Goal: Book appointment/travel/reservation

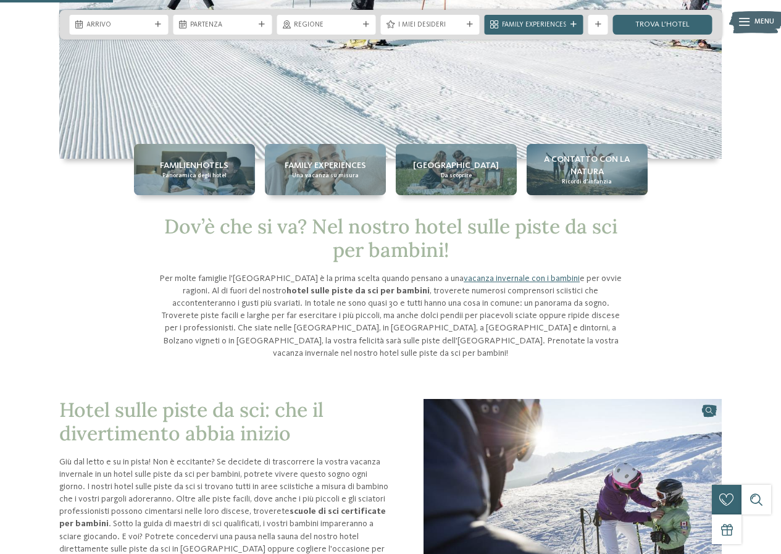
scroll to position [124, 0]
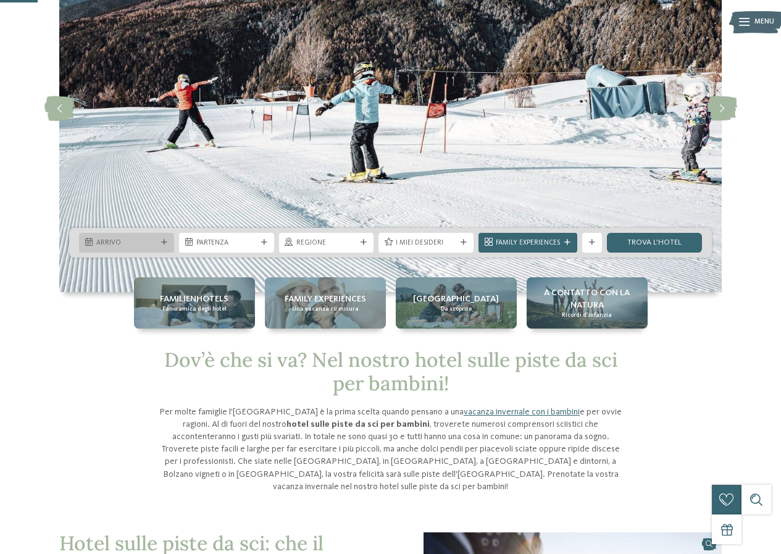
click at [157, 242] on div "Arrivo" at bounding box center [126, 242] width 65 height 10
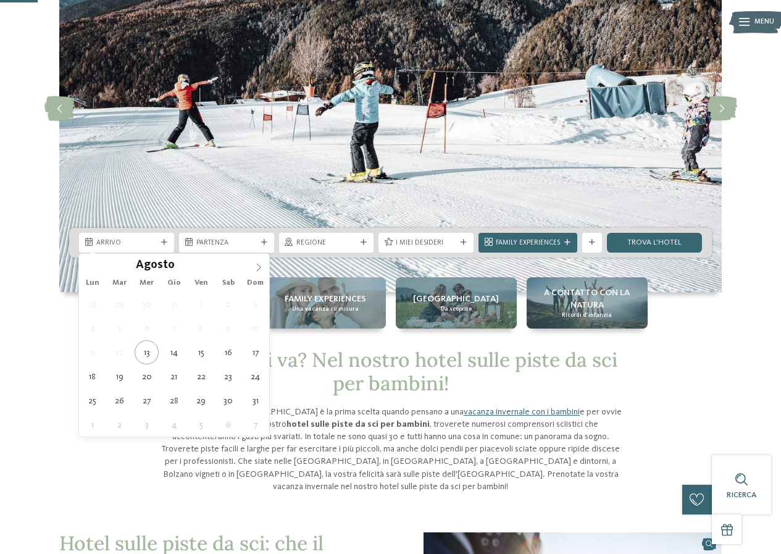
click at [262, 266] on icon at bounding box center [258, 267] width 9 height 9
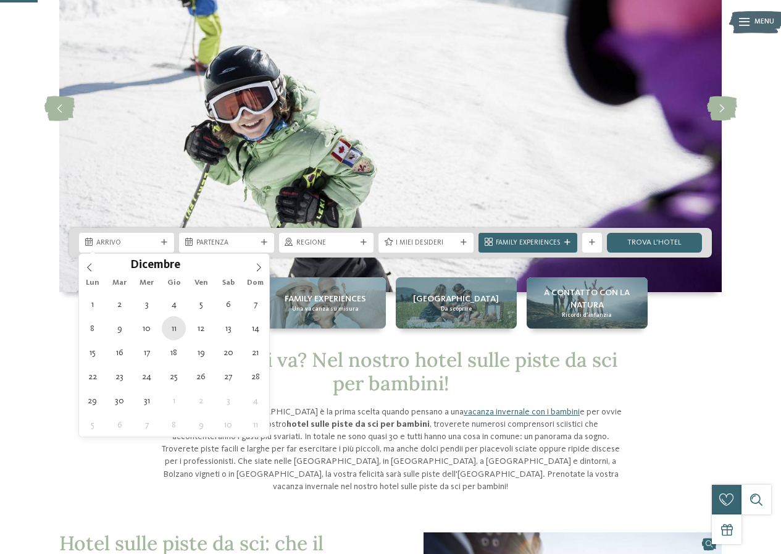
type div "[DATE]"
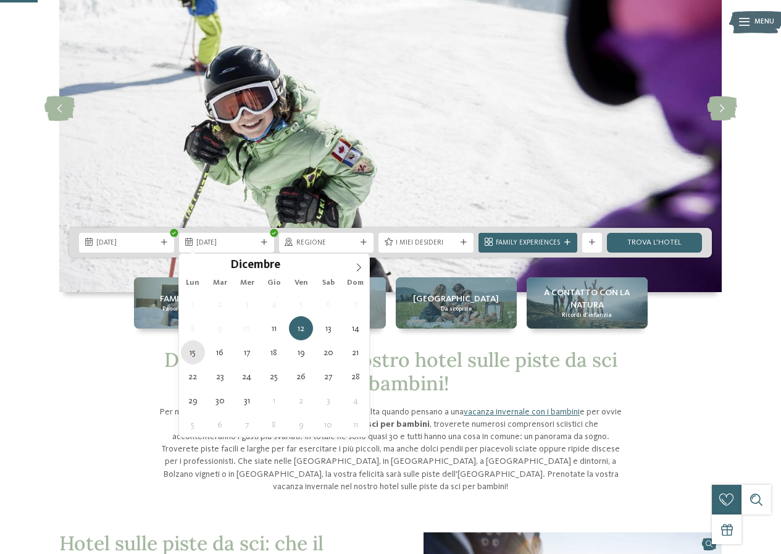
type div "[DATE]"
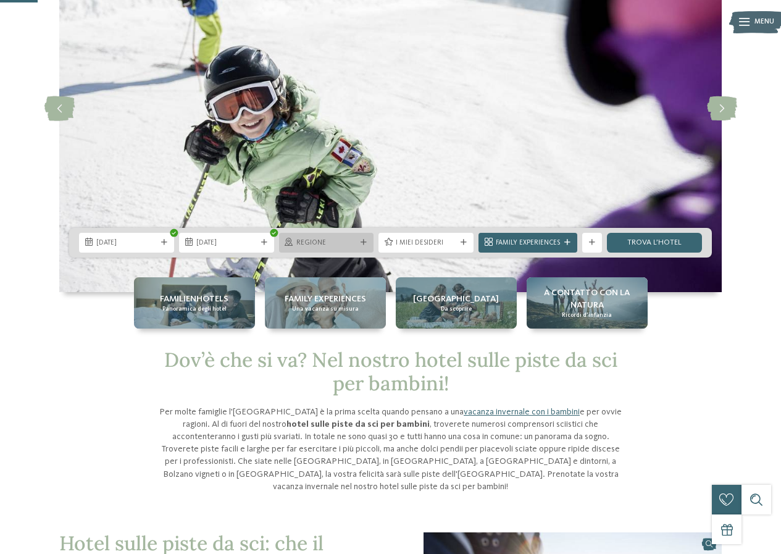
click at [361, 240] on div at bounding box center [364, 243] width 10 height 6
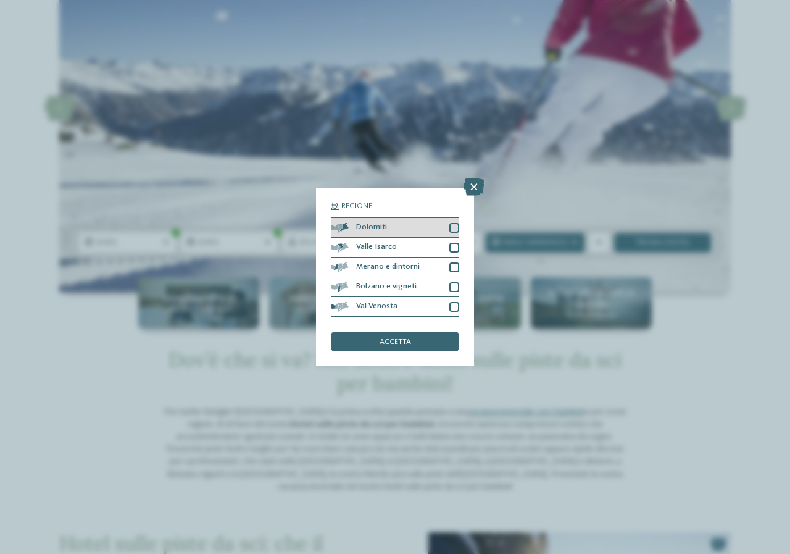
click at [414, 228] on div "Dolomiti" at bounding box center [395, 228] width 128 height 20
click at [407, 335] on div "accetta" at bounding box center [395, 342] width 128 height 20
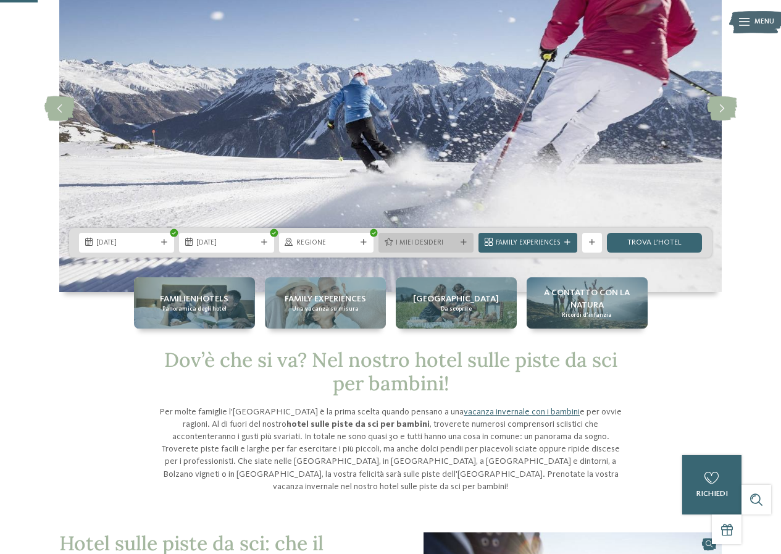
click at [468, 240] on div at bounding box center [464, 243] width 10 height 6
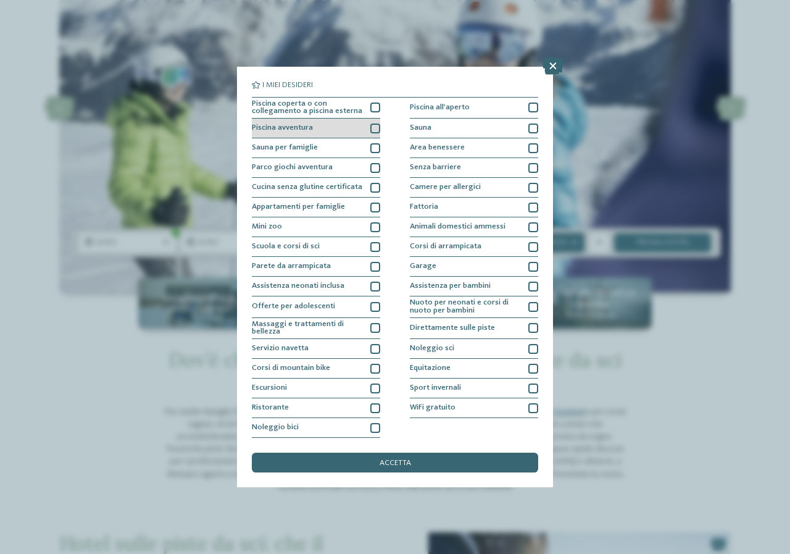
click at [372, 132] on div at bounding box center [376, 129] width 10 height 10
click at [377, 111] on div at bounding box center [376, 108] width 10 height 10
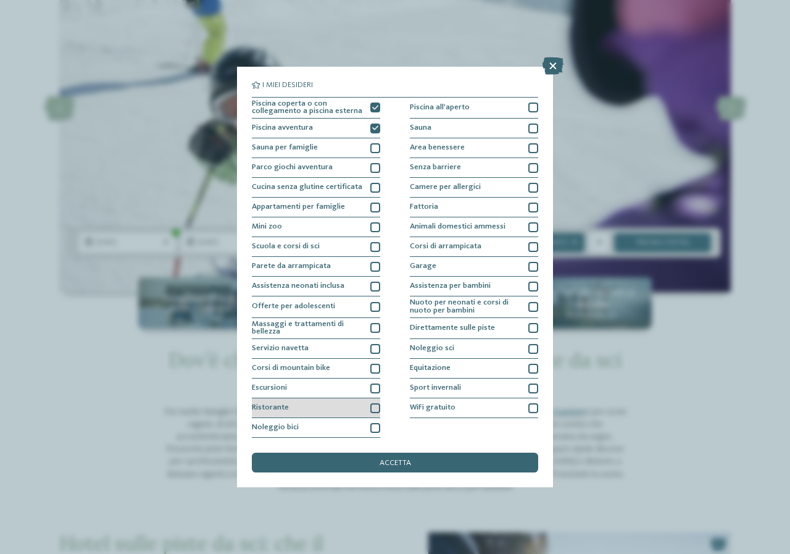
click at [374, 412] on div at bounding box center [376, 408] width 10 height 10
click at [535, 130] on div at bounding box center [534, 129] width 10 height 10
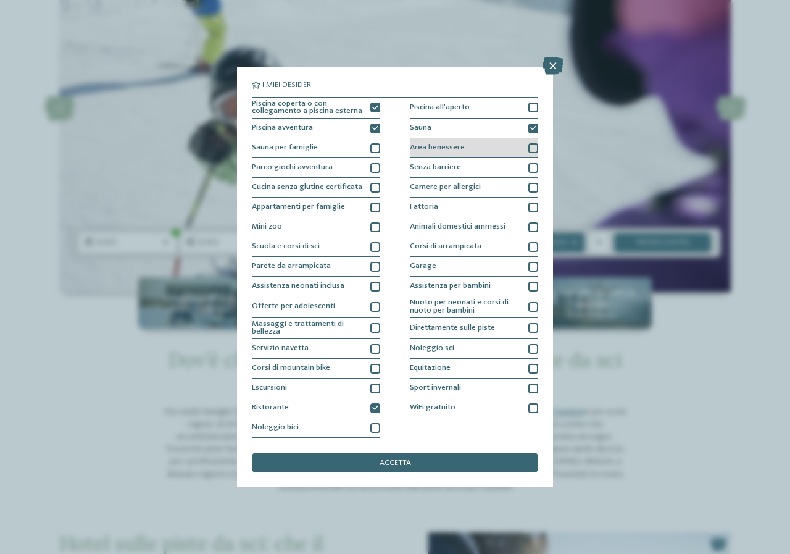
click at [530, 144] on div at bounding box center [534, 148] width 10 height 10
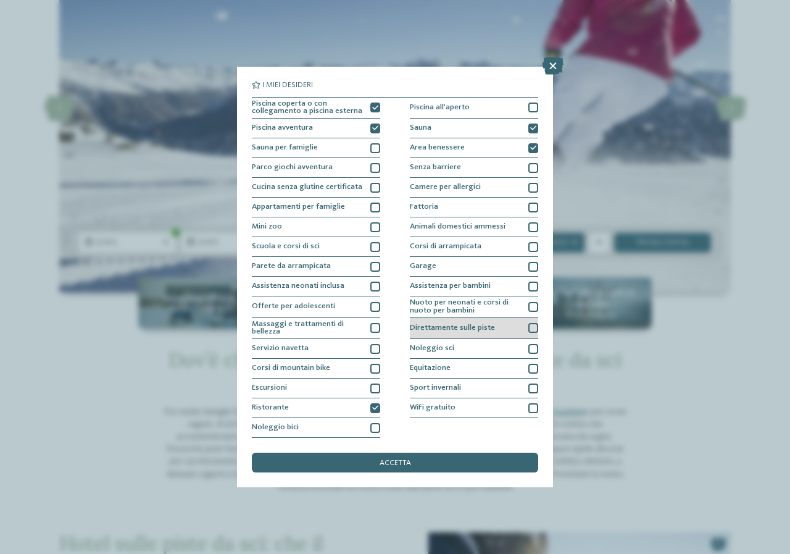
click at [538, 328] on div at bounding box center [534, 328] width 10 height 10
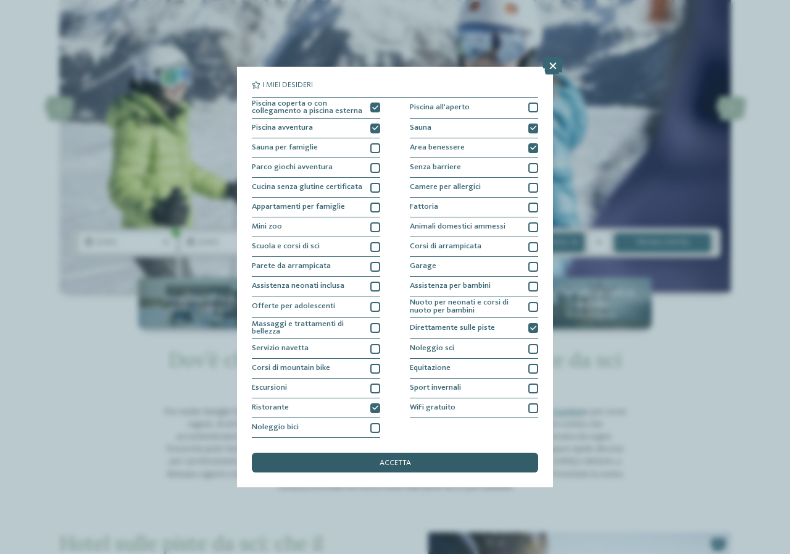
click at [400, 460] on span "accetta" at bounding box center [395, 463] width 31 height 8
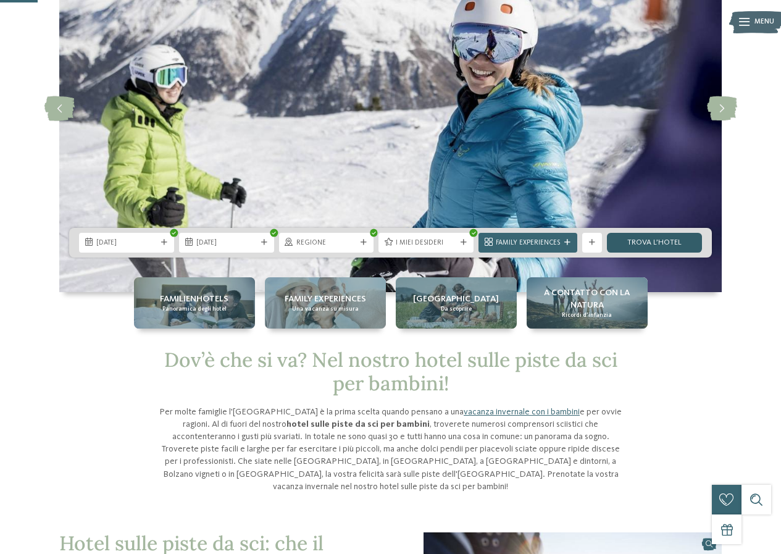
click at [661, 241] on link "trova l’hotel" at bounding box center [654, 243] width 95 height 20
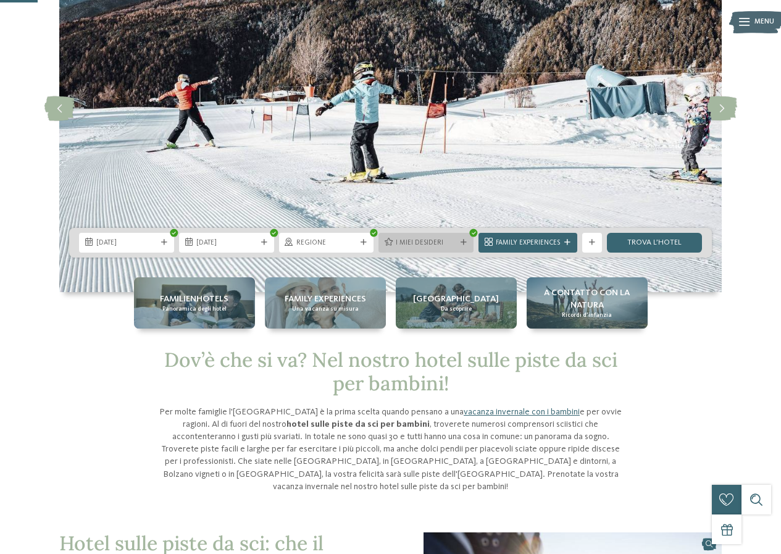
click at [449, 240] on span "I miei desideri" at bounding box center [426, 243] width 61 height 10
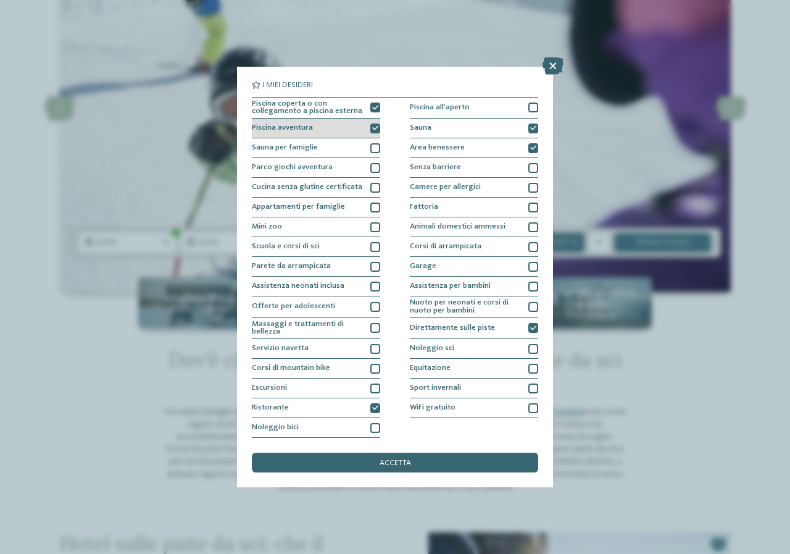
click at [377, 127] on icon at bounding box center [375, 128] width 6 height 6
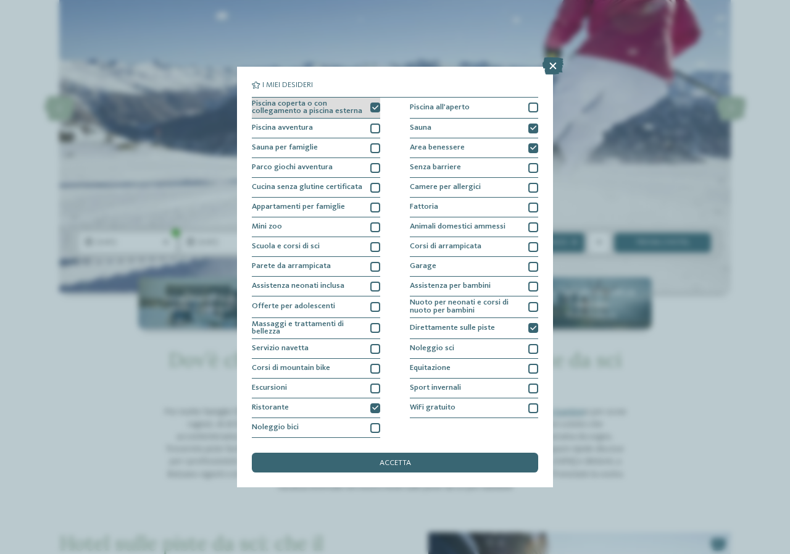
click at [373, 104] on div at bounding box center [376, 108] width 10 height 10
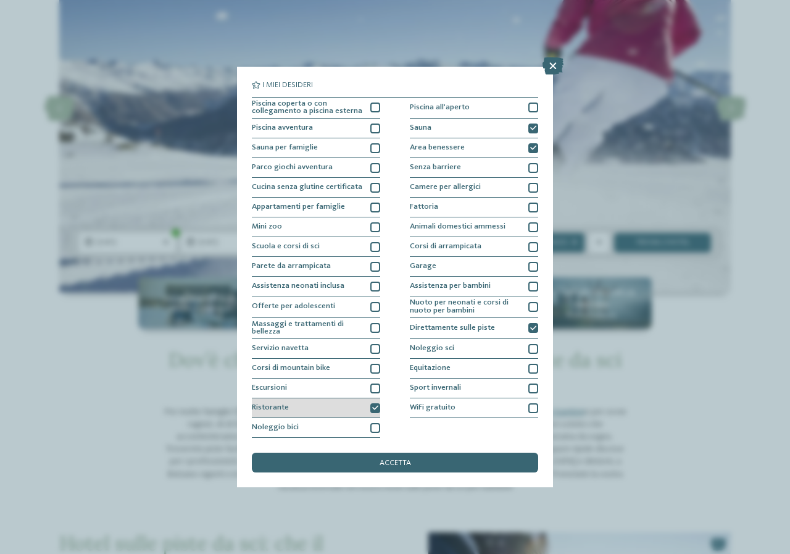
click at [375, 404] on div at bounding box center [376, 408] width 10 height 10
drag, startPoint x: 531, startPoint y: 123, endPoint x: 525, endPoint y: 149, distance: 27.3
click at [530, 124] on div at bounding box center [534, 129] width 10 height 10
click at [538, 143] on div at bounding box center [534, 148] width 10 height 10
click at [555, 62] on icon at bounding box center [553, 65] width 21 height 17
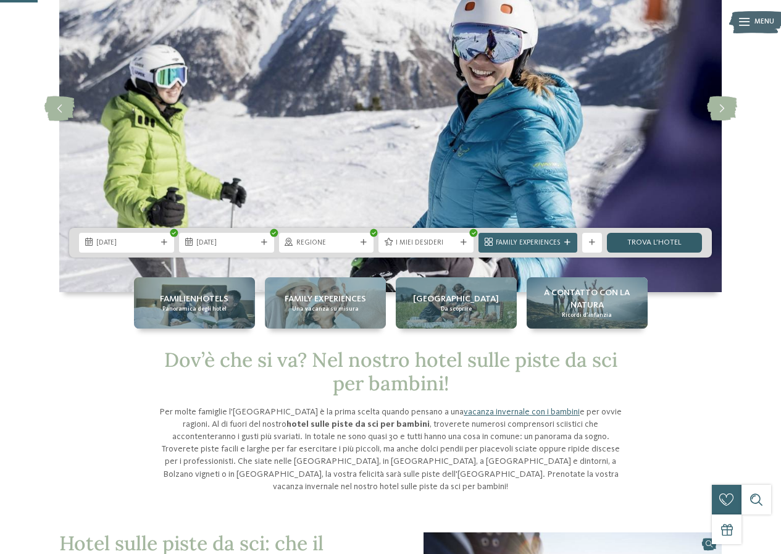
click at [644, 237] on link "trova l’hotel" at bounding box center [654, 243] width 95 height 20
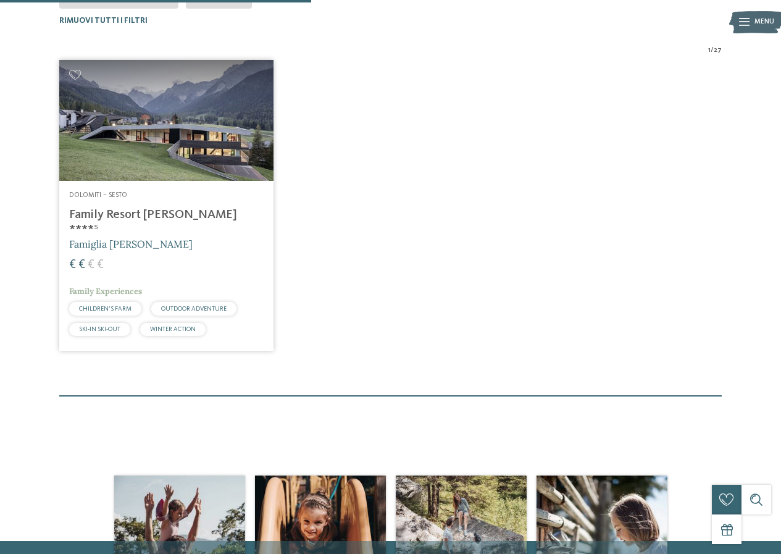
scroll to position [286, 0]
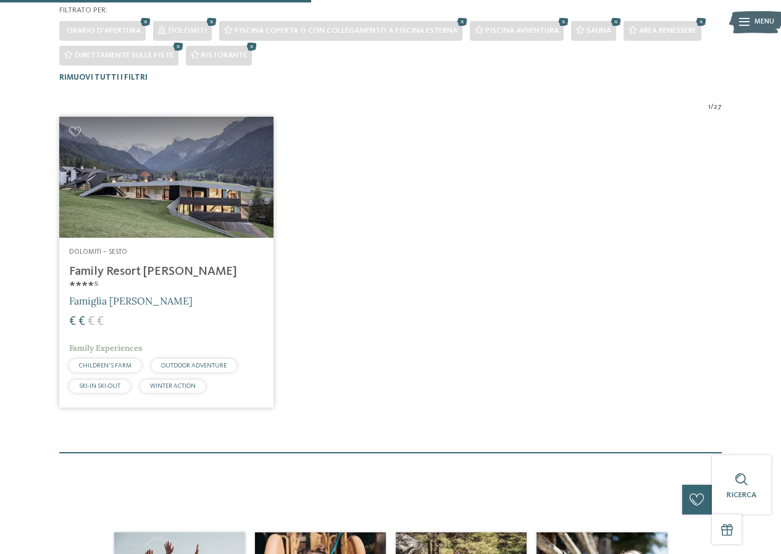
click at [151, 275] on h4 "Family Resort [PERSON_NAME] ****ˢ" at bounding box center [166, 279] width 195 height 30
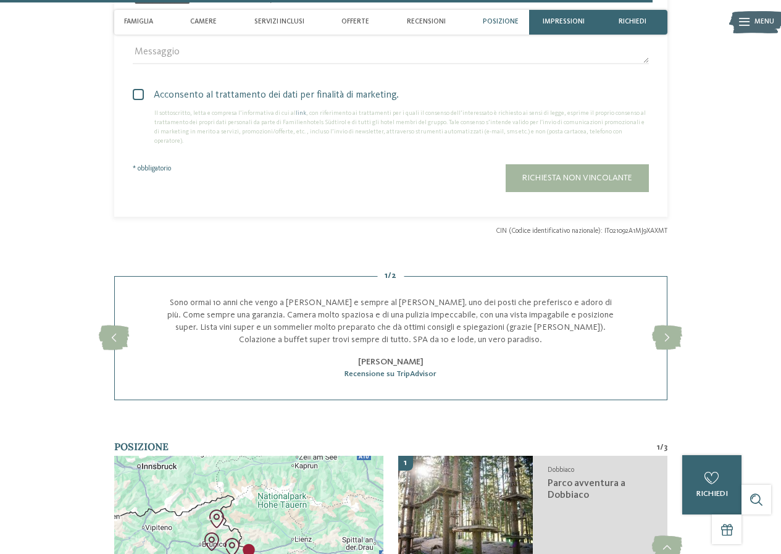
scroll to position [2594, 0]
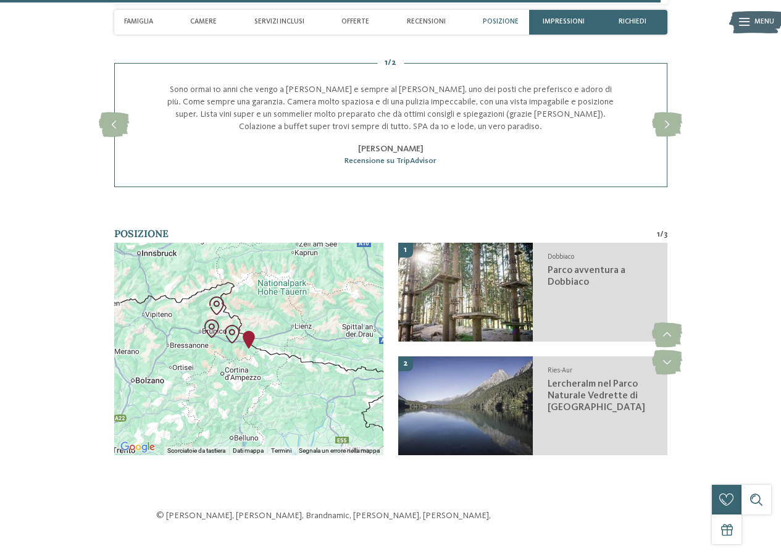
click at [277, 324] on div at bounding box center [248, 349] width 269 height 212
click at [264, 319] on div at bounding box center [248, 349] width 269 height 212
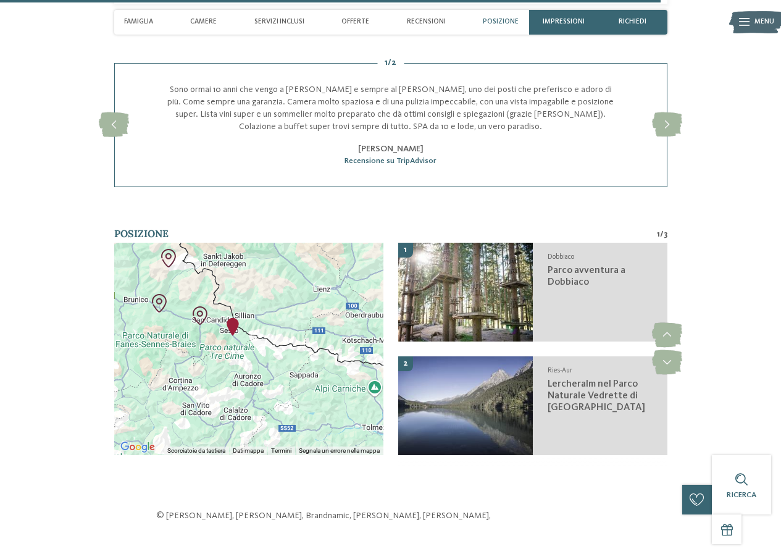
click at [256, 296] on div at bounding box center [248, 349] width 269 height 212
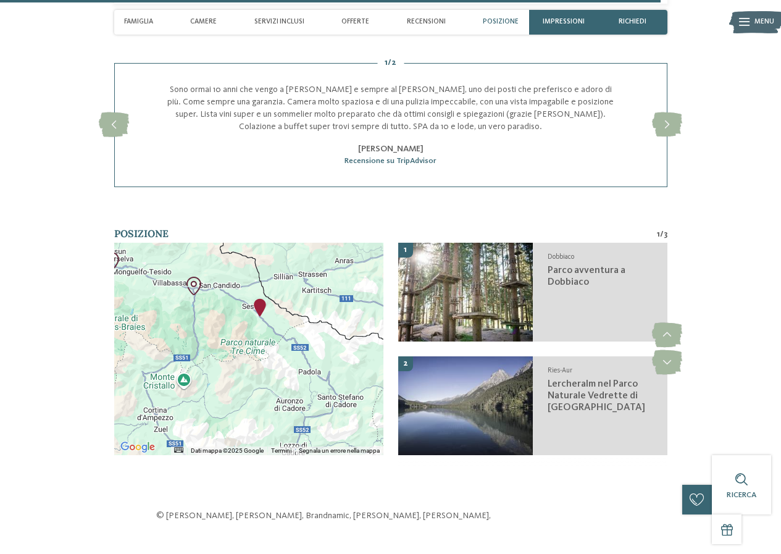
drag, startPoint x: 234, startPoint y: 293, endPoint x: 285, endPoint y: 275, distance: 54.5
click at [285, 275] on div at bounding box center [248, 349] width 269 height 212
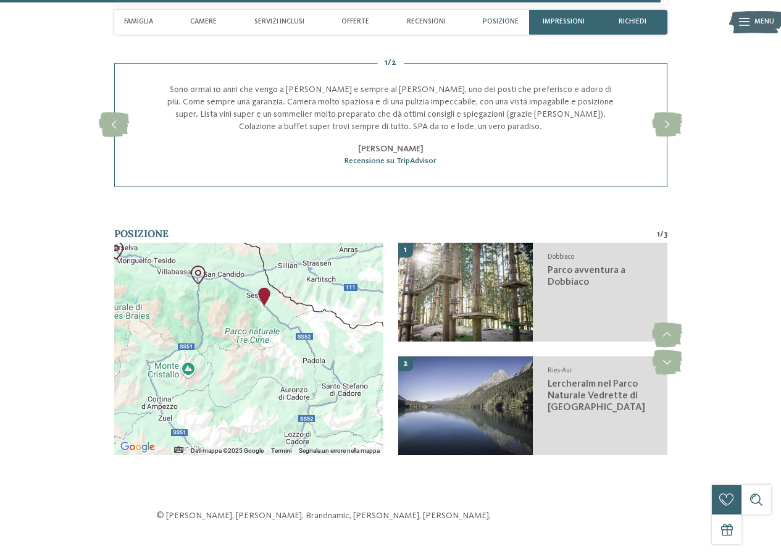
drag, startPoint x: 266, startPoint y: 329, endPoint x: 269, endPoint y: 314, distance: 15.0
click at [269, 314] on div at bounding box center [248, 349] width 269 height 212
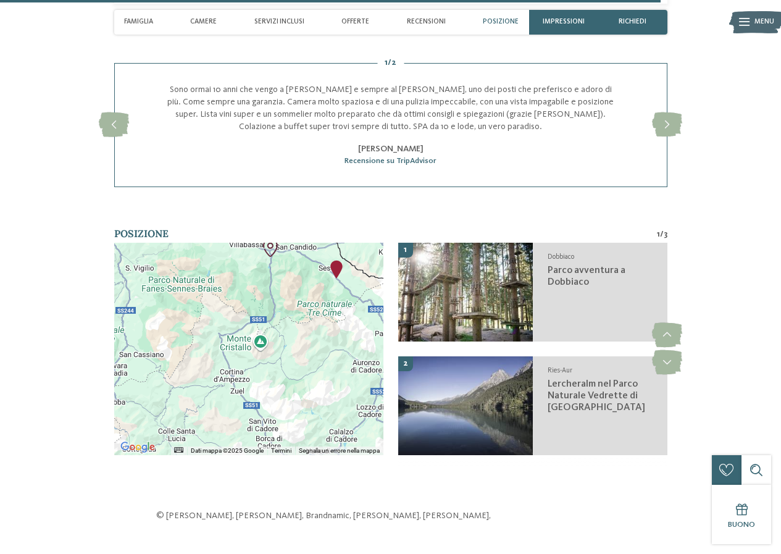
drag, startPoint x: 283, startPoint y: 287, endPoint x: 343, endPoint y: 266, distance: 64.1
click at [353, 263] on div at bounding box center [248, 349] width 269 height 212
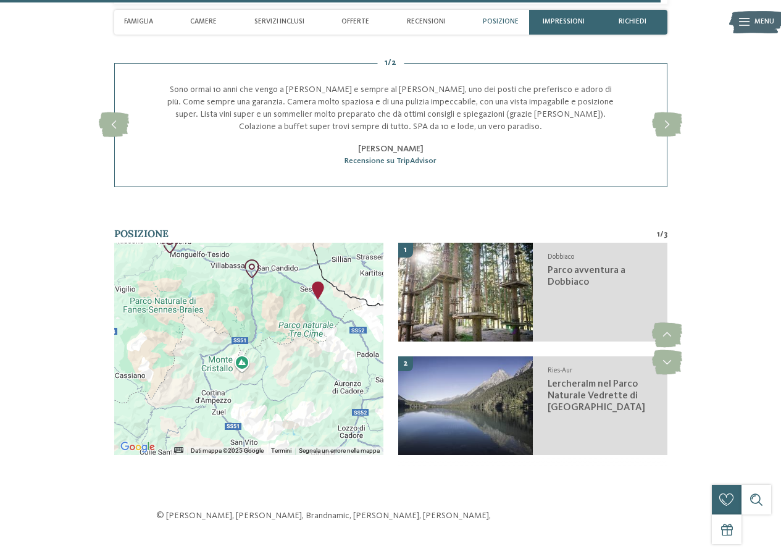
drag, startPoint x: 207, startPoint y: 258, endPoint x: 192, endPoint y: 279, distance: 25.7
click at [192, 279] on div at bounding box center [248, 349] width 269 height 212
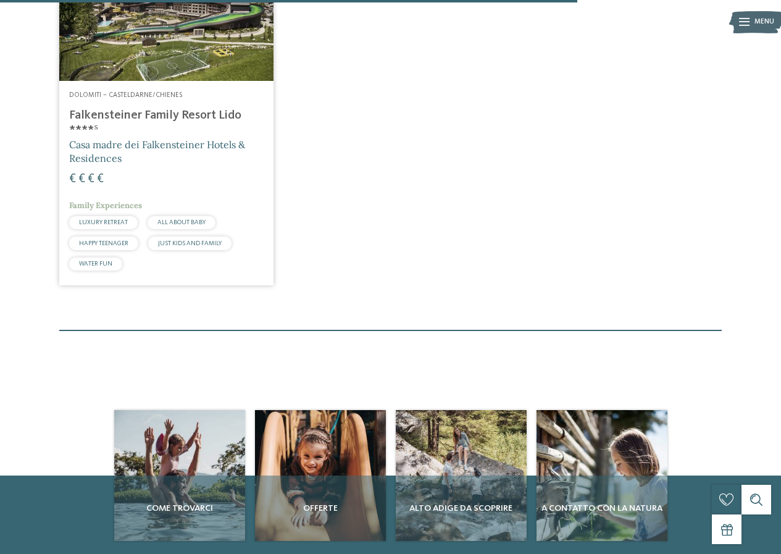
scroll to position [614, 0]
